Goal: Transaction & Acquisition: Purchase product/service

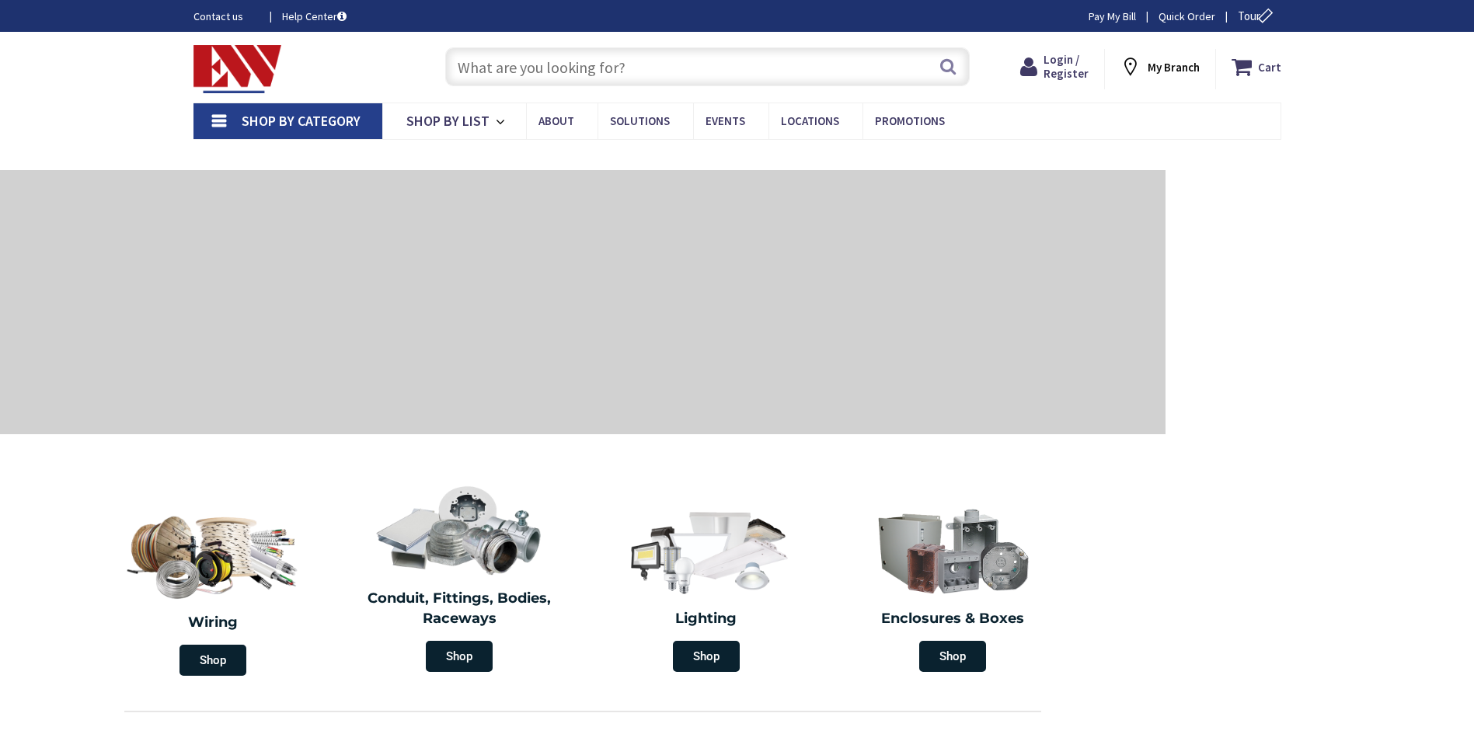
click at [1070, 69] on span "Login / Register" at bounding box center [1065, 66] width 45 height 29
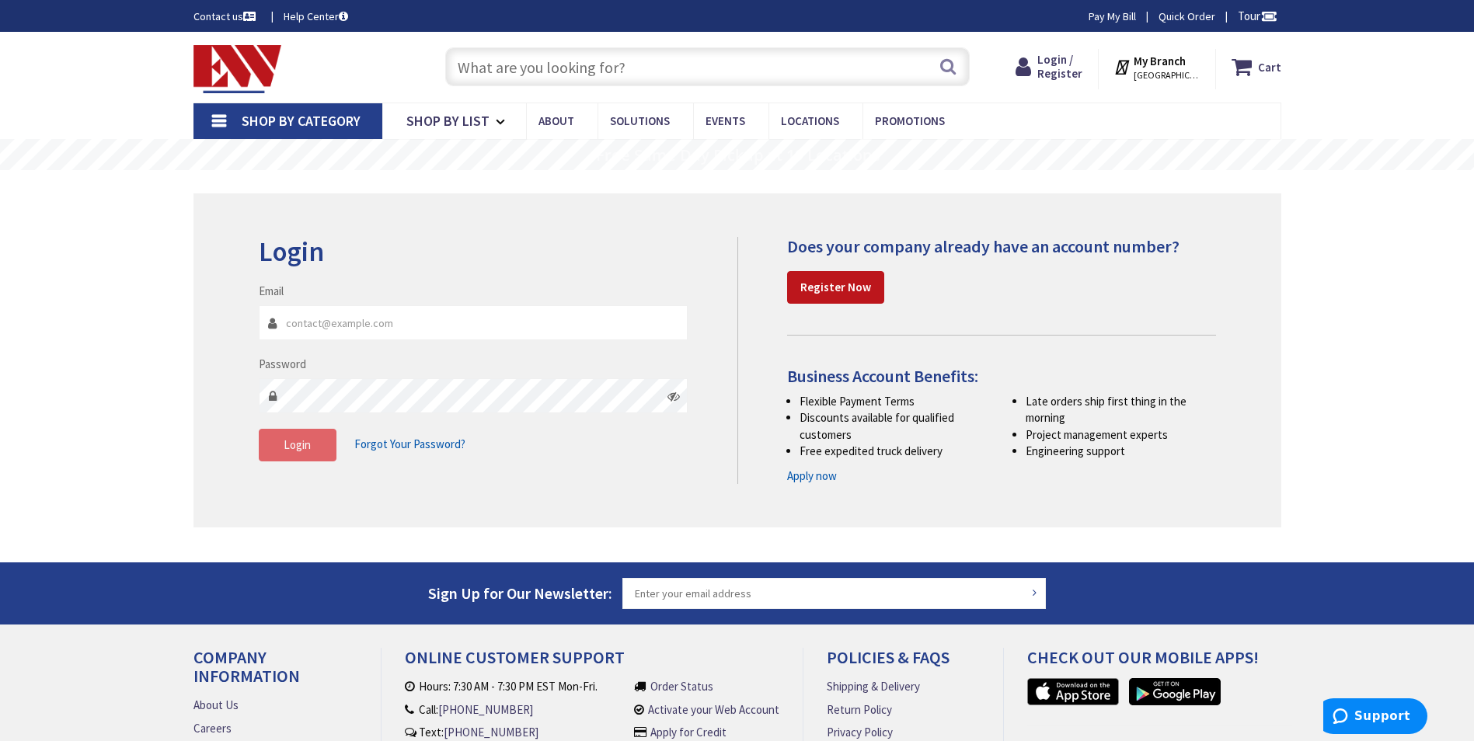
type input "[EMAIL_ADDRESS][DOMAIN_NAME]"
click at [307, 452] on span "Login" at bounding box center [297, 444] width 27 height 15
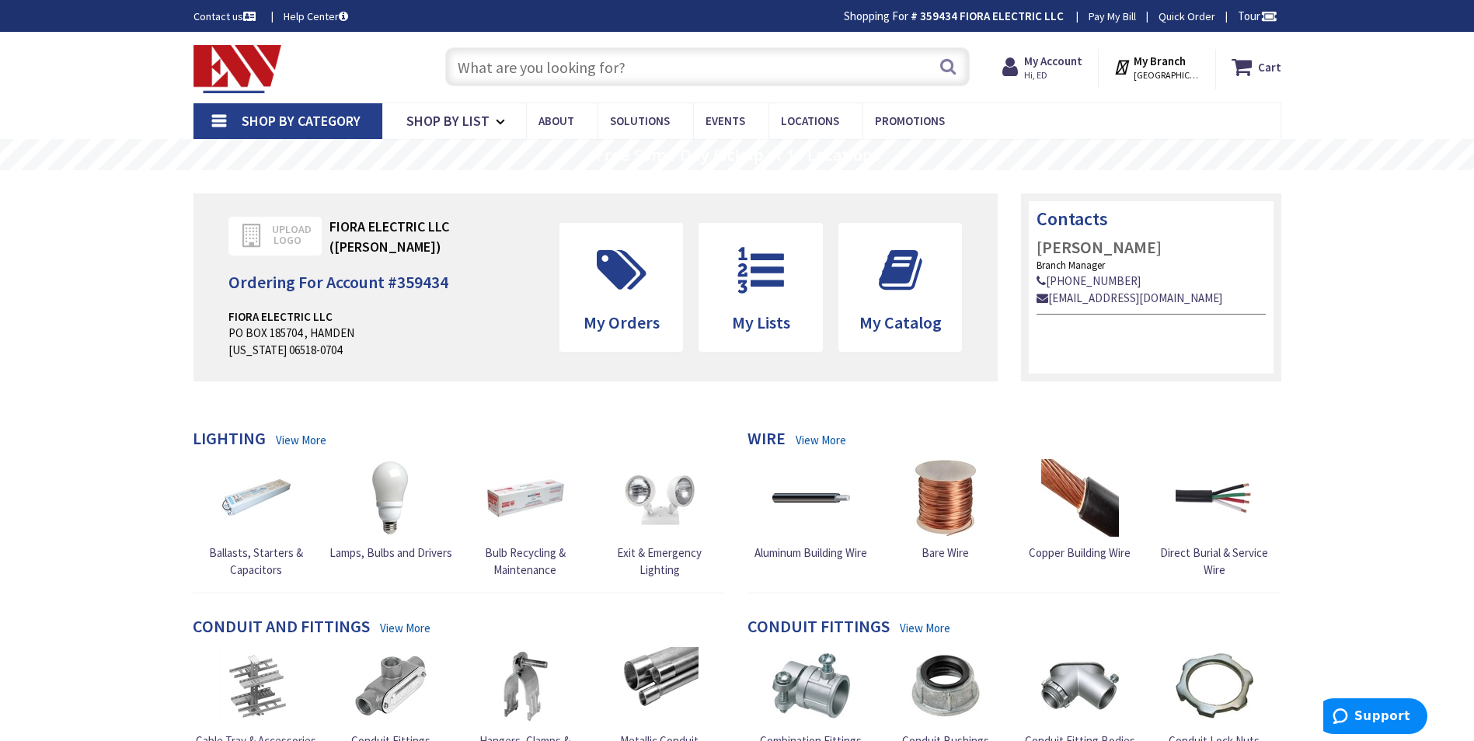
click at [545, 65] on input "text" at bounding box center [707, 66] width 524 height 39
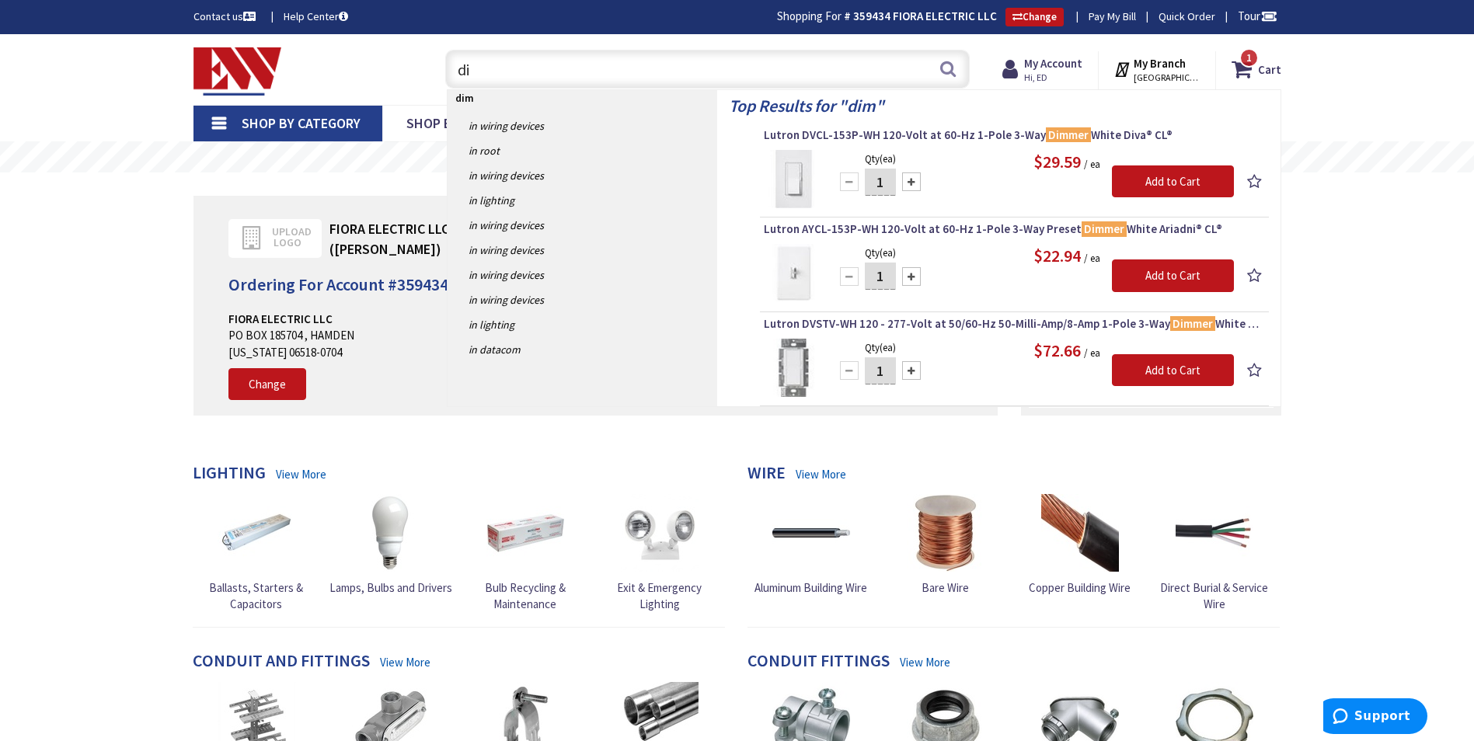
type input "d"
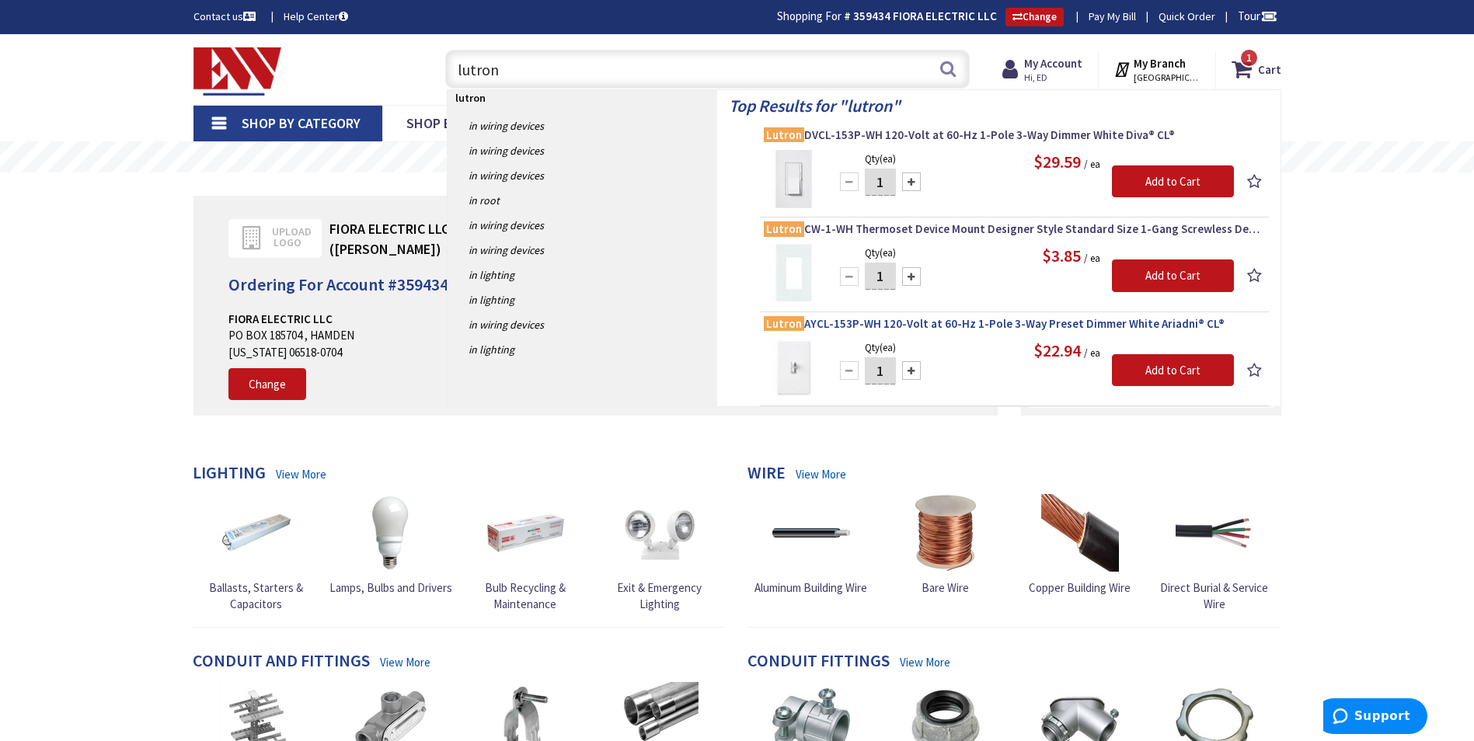
type input "lutron"
click at [898, 327] on span "Lutron AYCL-153P-WH 120-Volt at 60-Hz 1-Pole 3-Way Preset Dimmer White Ariadni®…" at bounding box center [1014, 324] width 501 height 16
